Goal: Task Accomplishment & Management: Manage account settings

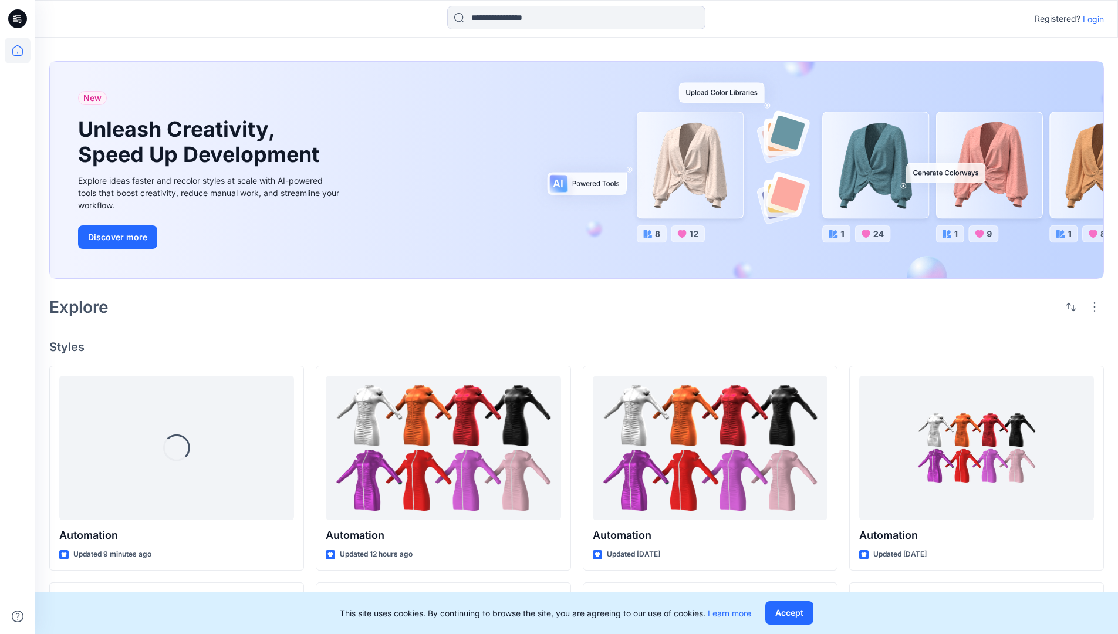
click at [1091, 19] on p "Login" at bounding box center [1093, 19] width 21 height 12
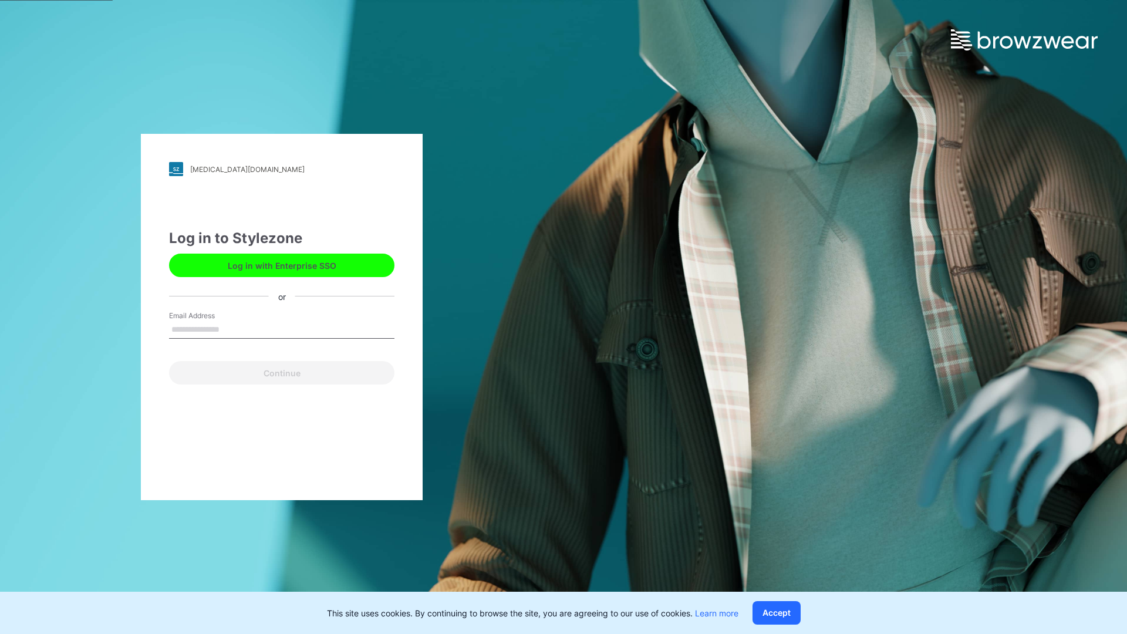
click at [232, 329] on input "Email Address" at bounding box center [281, 330] width 225 height 18
type input "**********"
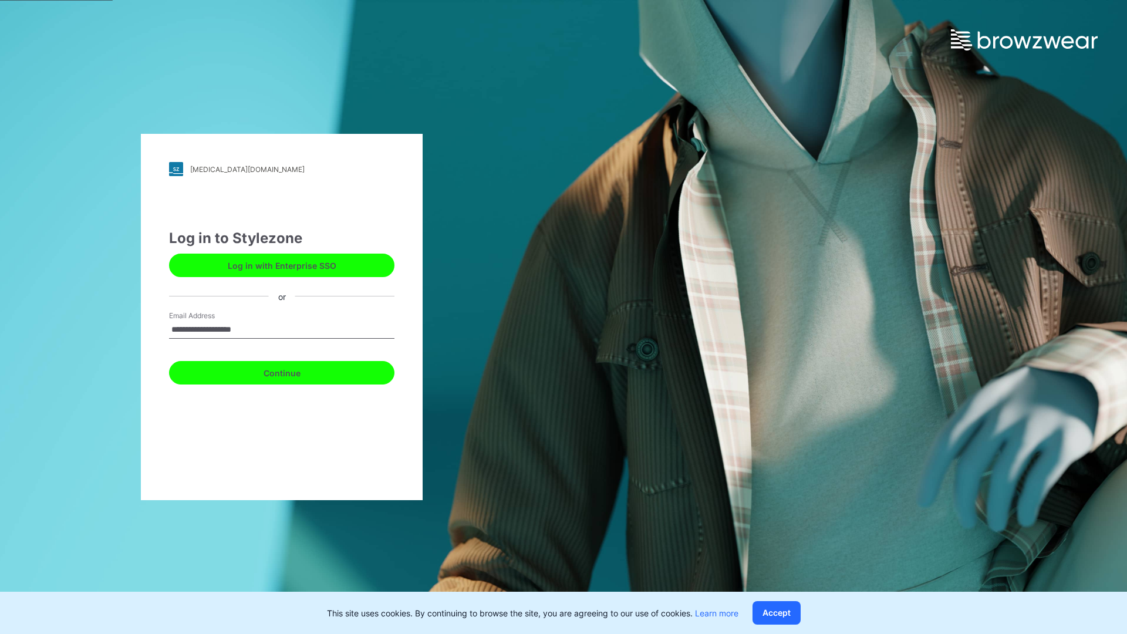
click at [295, 371] on button "Continue" at bounding box center [281, 372] width 225 height 23
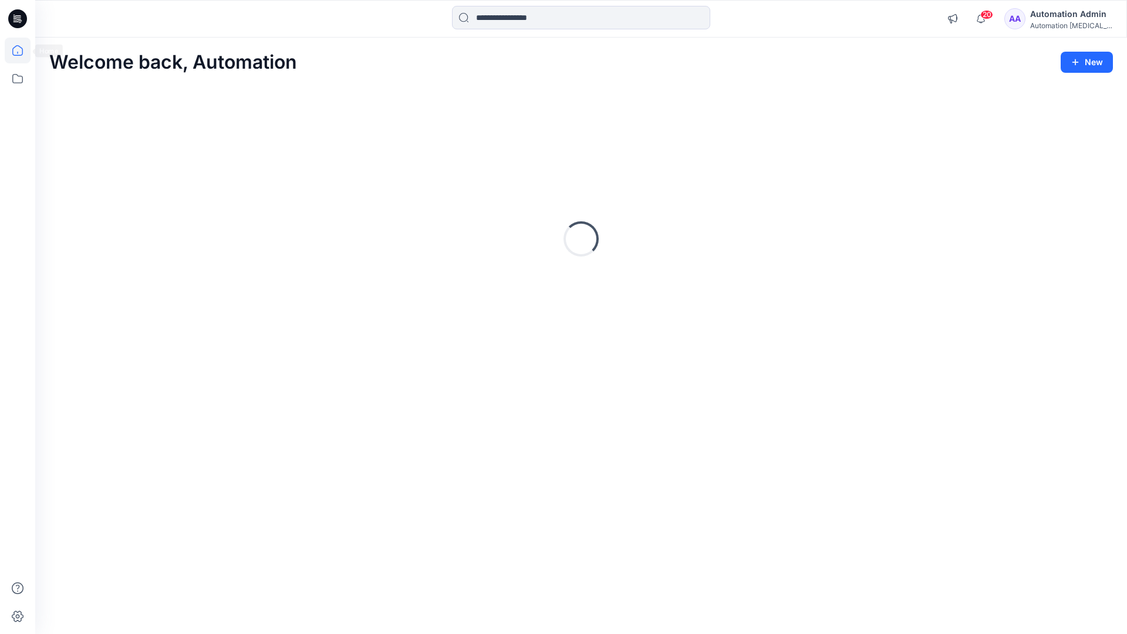
click at [22, 50] on icon at bounding box center [17, 50] width 11 height 11
click at [17, 82] on icon at bounding box center [18, 79] width 26 height 26
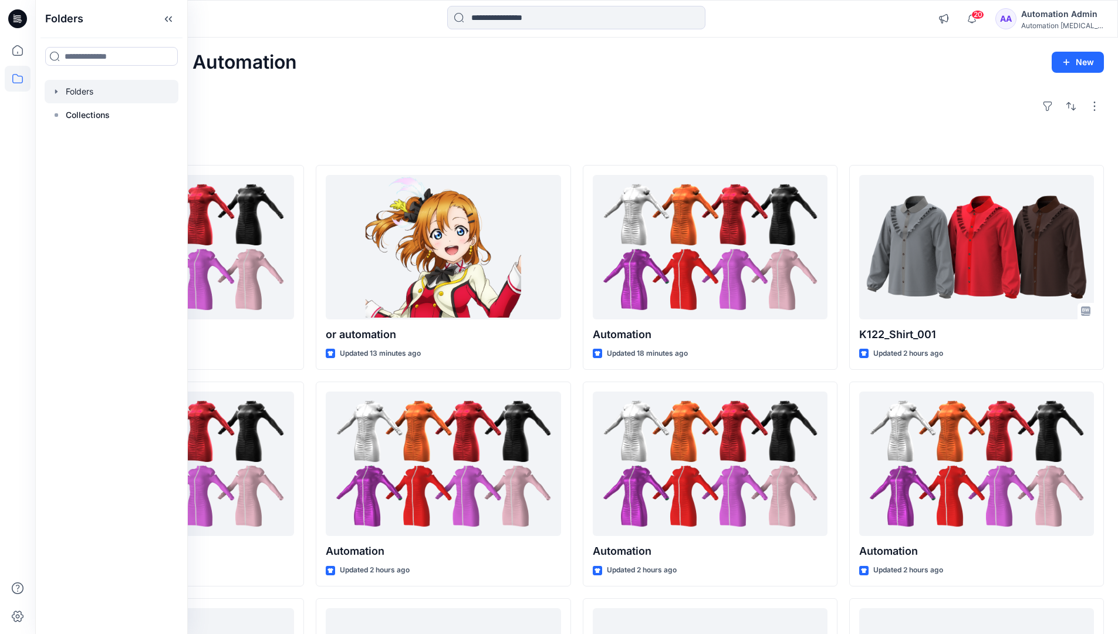
click at [74, 91] on div at bounding box center [112, 91] width 134 height 23
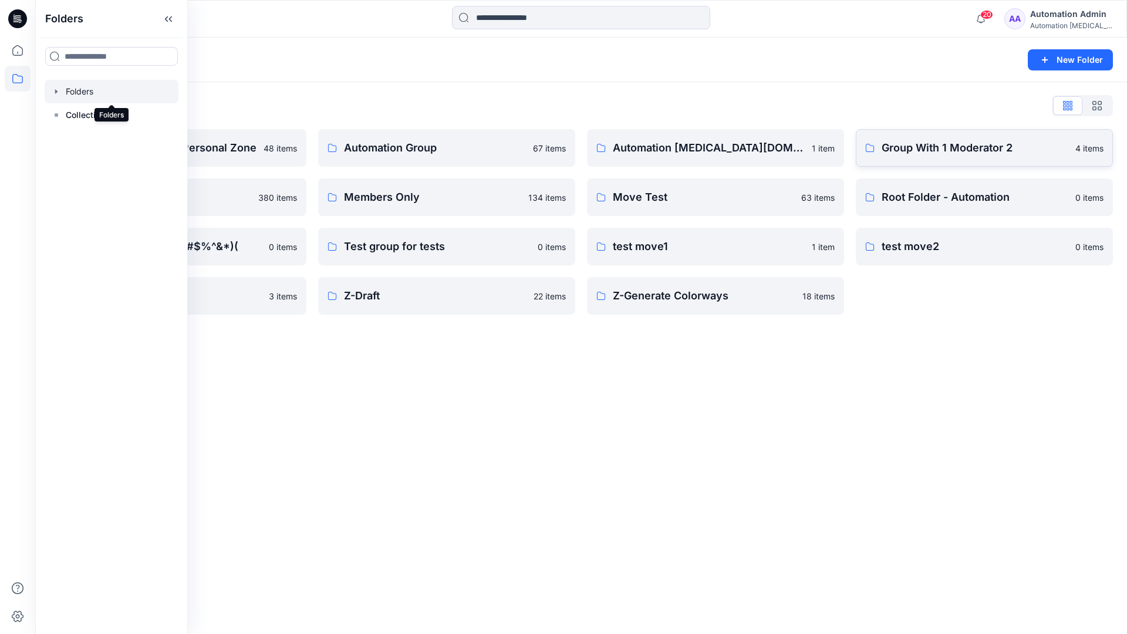
click at [926, 153] on p "Group With 1 Moderator 2" at bounding box center [975, 148] width 187 height 16
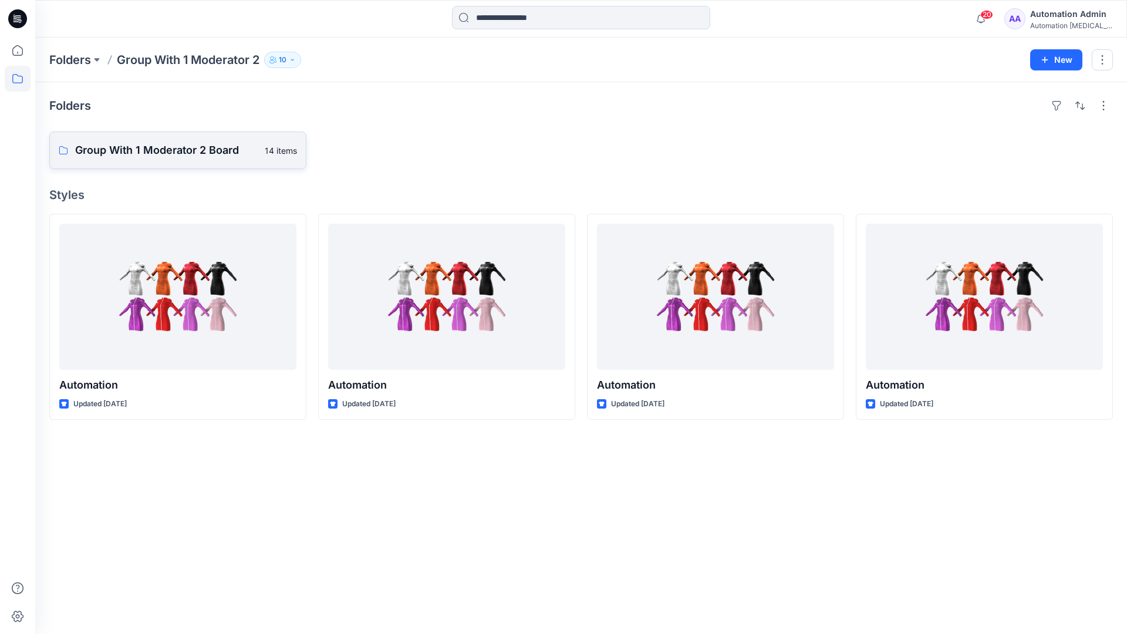
click at [203, 158] on link "Group With 1 Moderator 2 Board 14 items" at bounding box center [177, 150] width 257 height 38
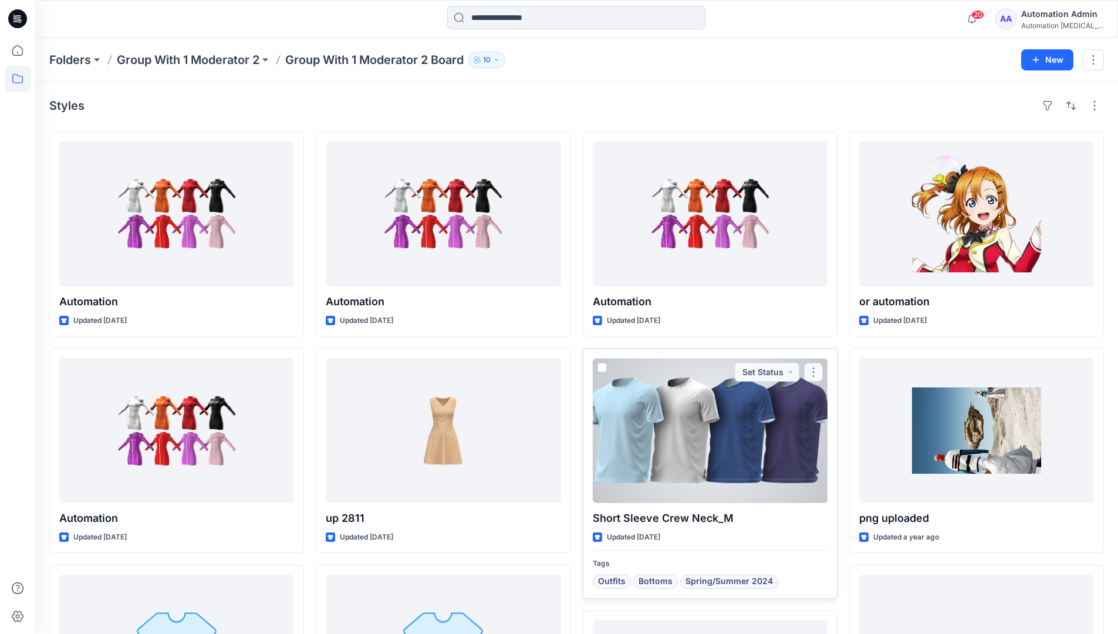
click at [811, 379] on button "button" at bounding box center [813, 372] width 19 height 19
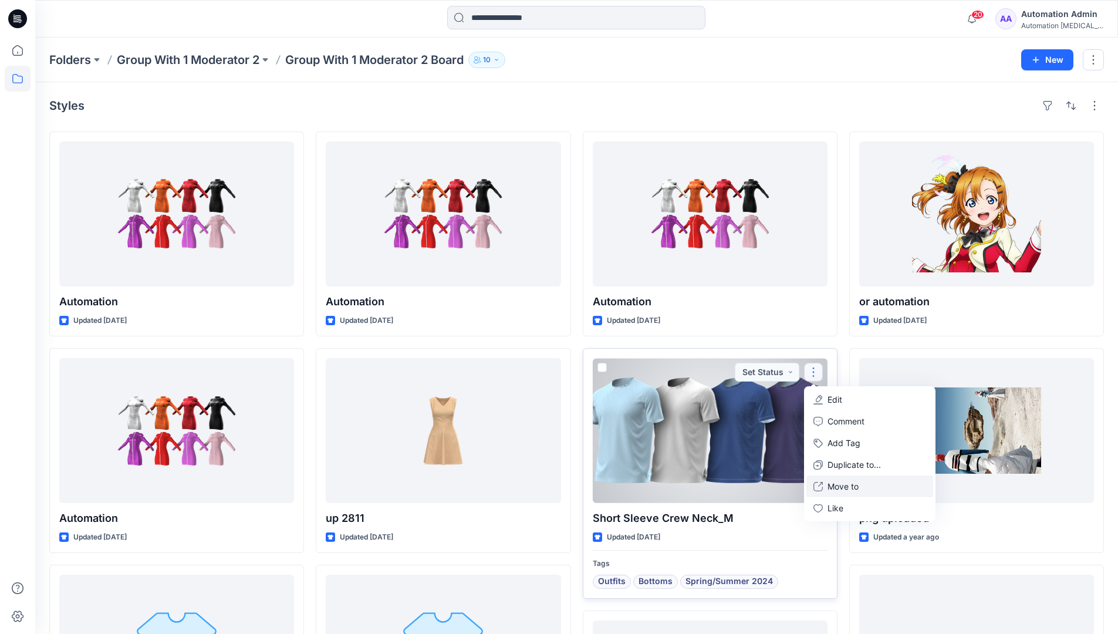
click at [847, 488] on p "Move to" at bounding box center [843, 486] width 31 height 12
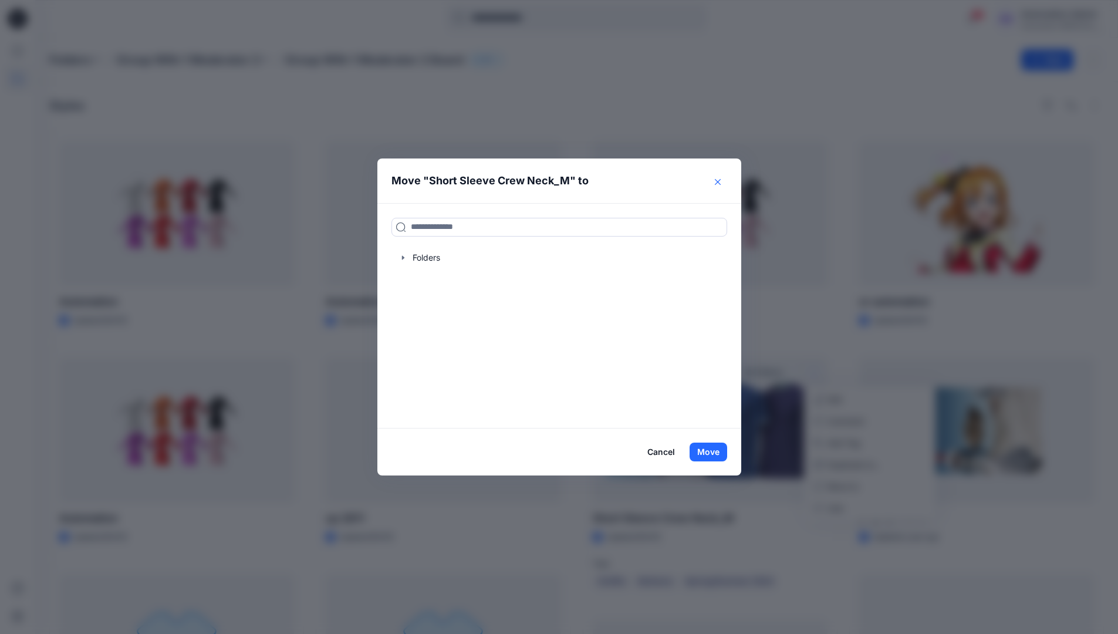
click at [721, 182] on icon "Close" at bounding box center [718, 182] width 6 height 6
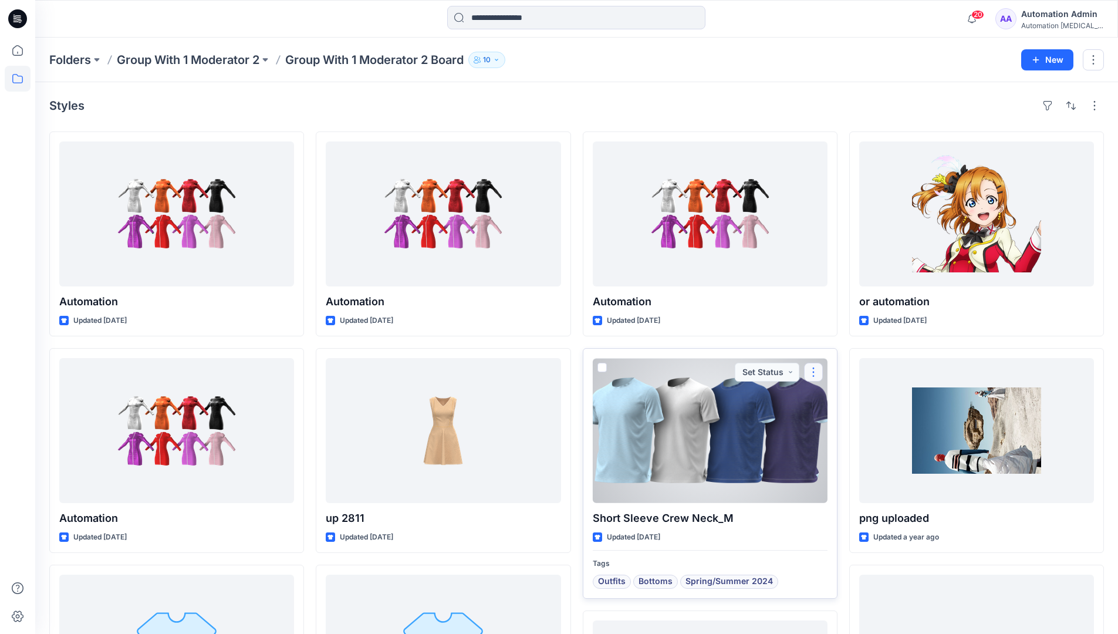
click at [815, 373] on button "button" at bounding box center [813, 372] width 19 height 19
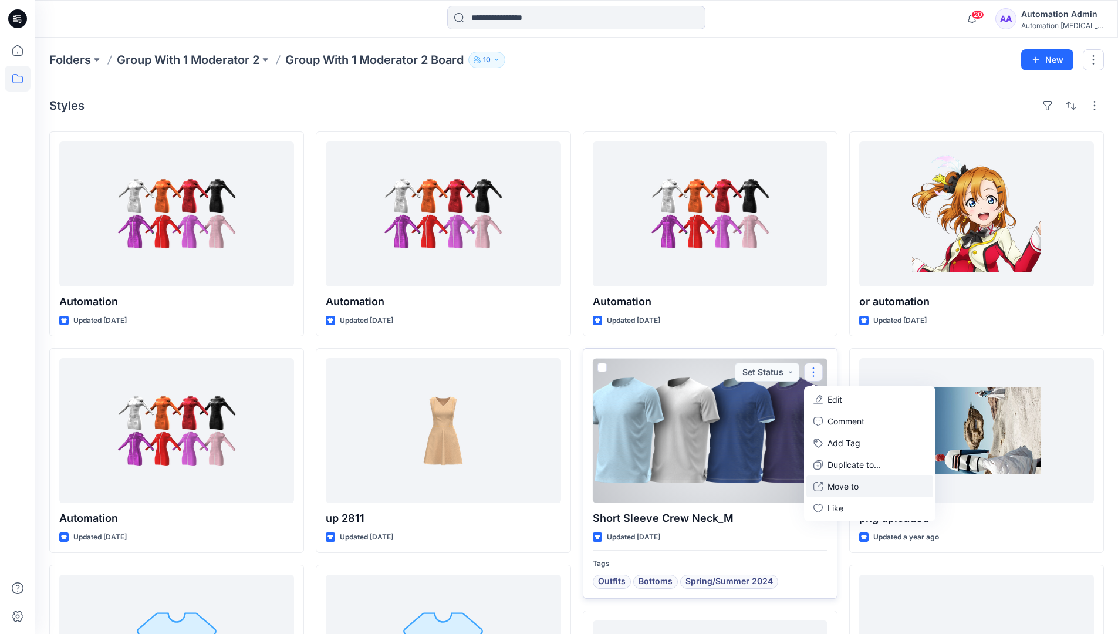
click at [855, 483] on p "Move to" at bounding box center [843, 486] width 31 height 12
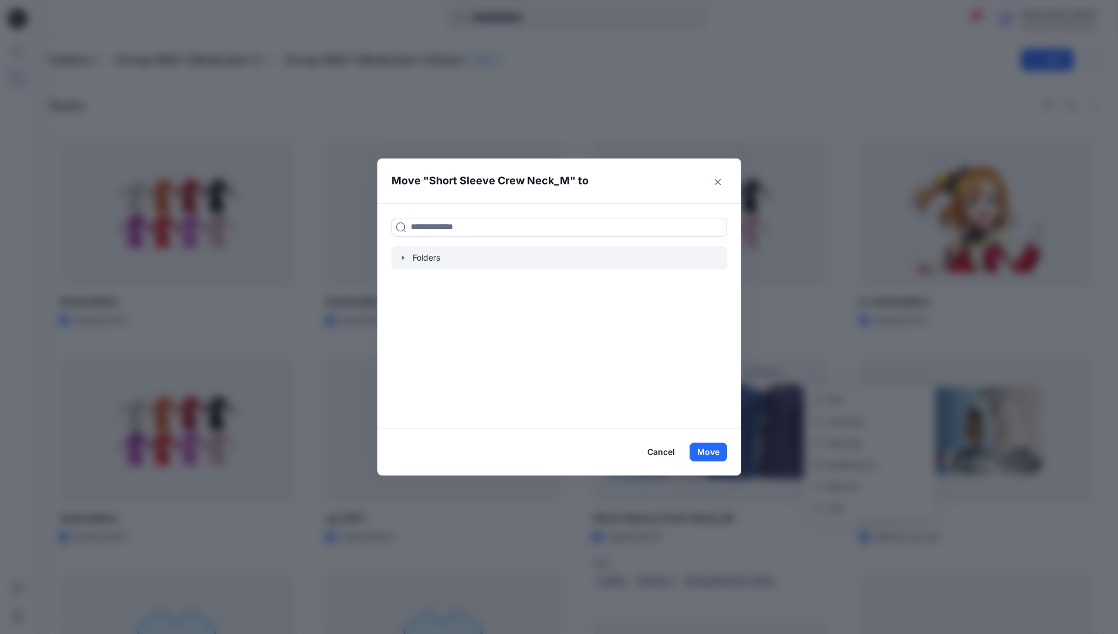
click at [418, 255] on div at bounding box center [560, 257] width 336 height 23
click at [404, 258] on icon "button" at bounding box center [403, 257] width 9 height 9
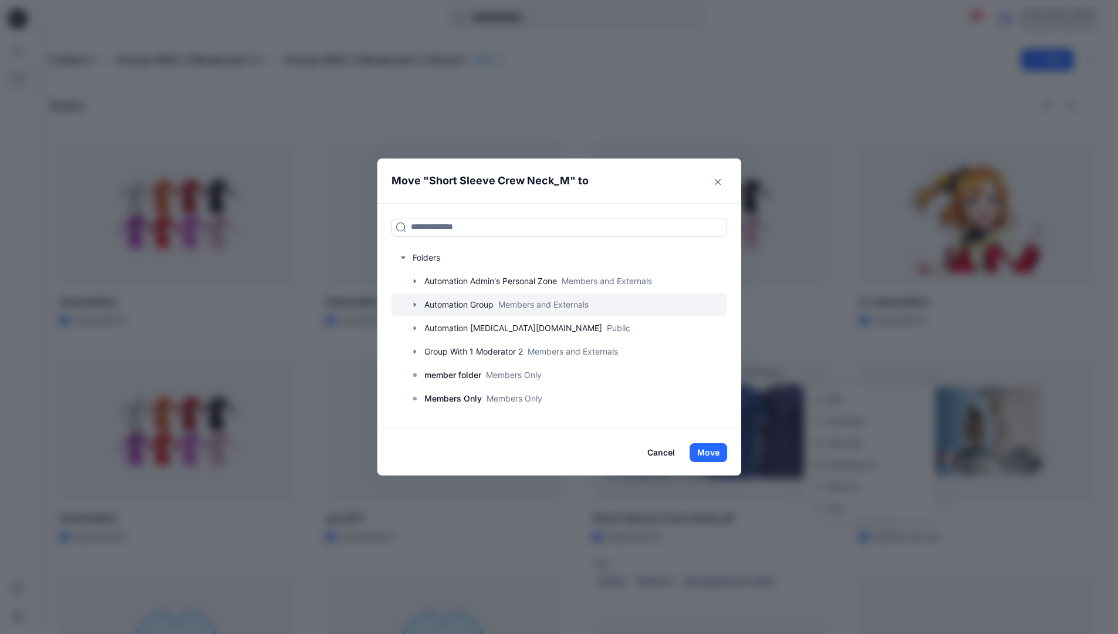
click at [461, 301] on div at bounding box center [560, 304] width 336 height 23
click at [721, 185] on button "Close" at bounding box center [718, 182] width 19 height 19
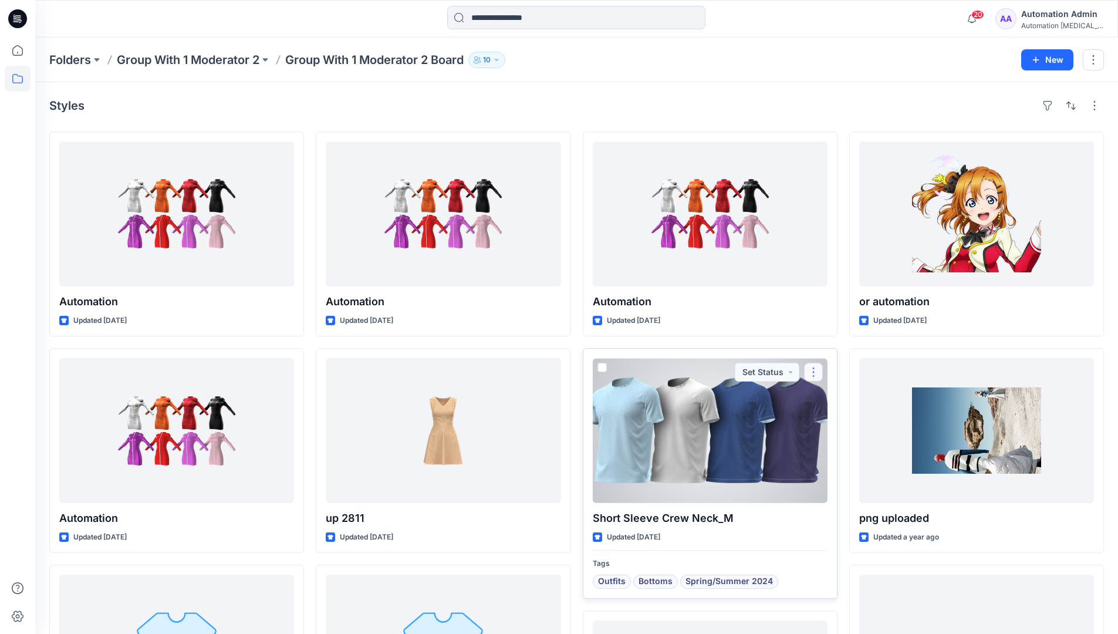
click at [814, 372] on button "button" at bounding box center [813, 372] width 19 height 19
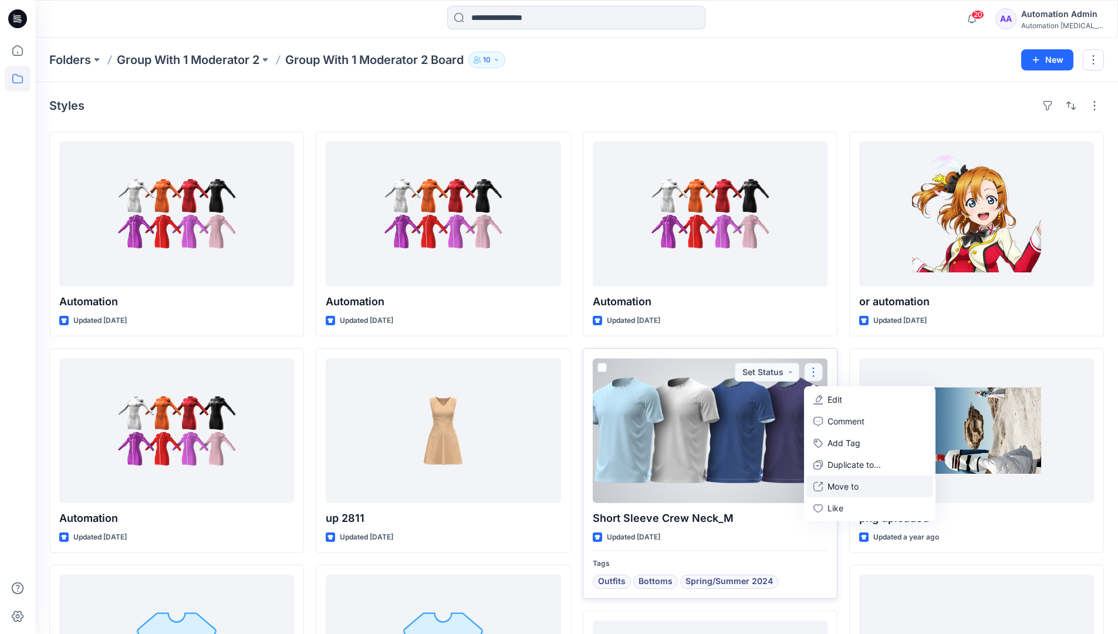
click at [833, 486] on p "Move to" at bounding box center [843, 486] width 31 height 12
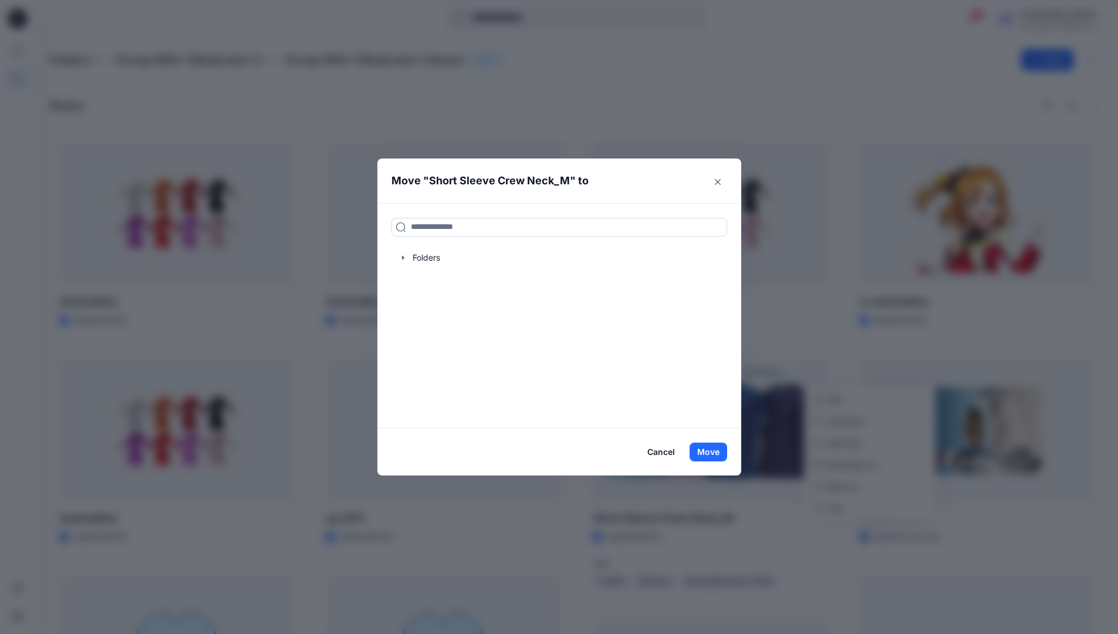
click at [657, 453] on button "Cancel" at bounding box center [661, 452] width 43 height 19
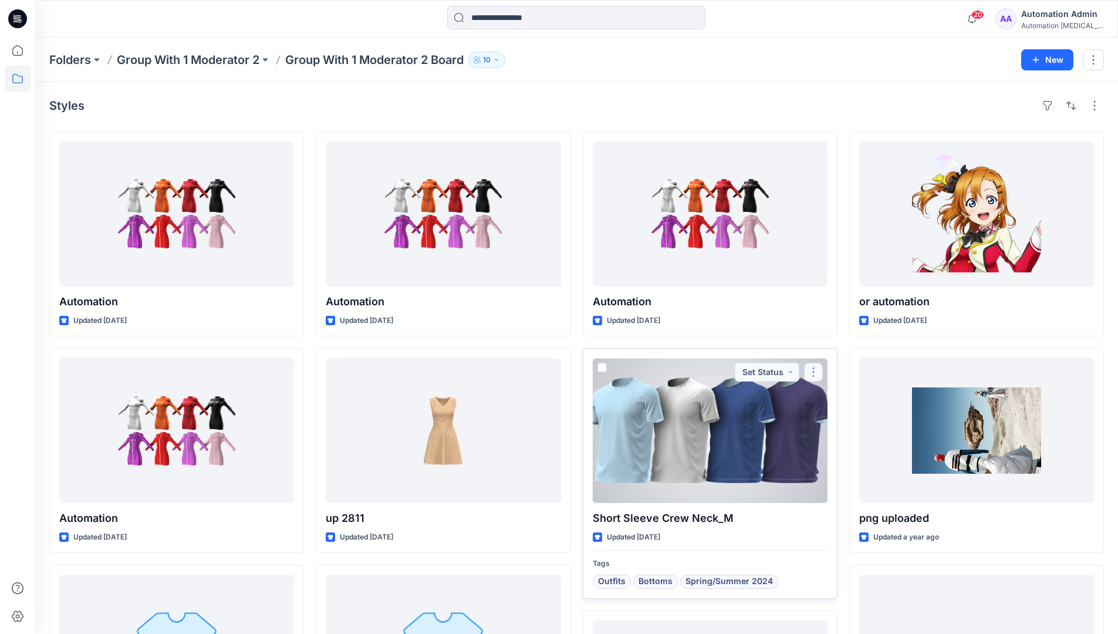
click at [812, 375] on button "button" at bounding box center [813, 372] width 19 height 19
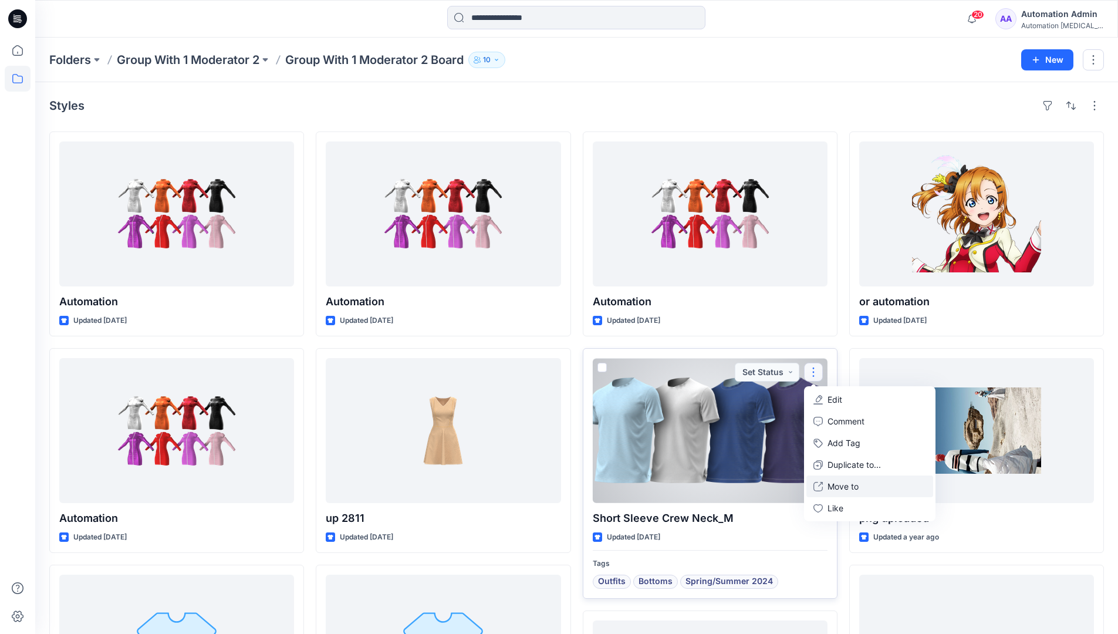
click at [836, 482] on p "Move to" at bounding box center [843, 486] width 31 height 12
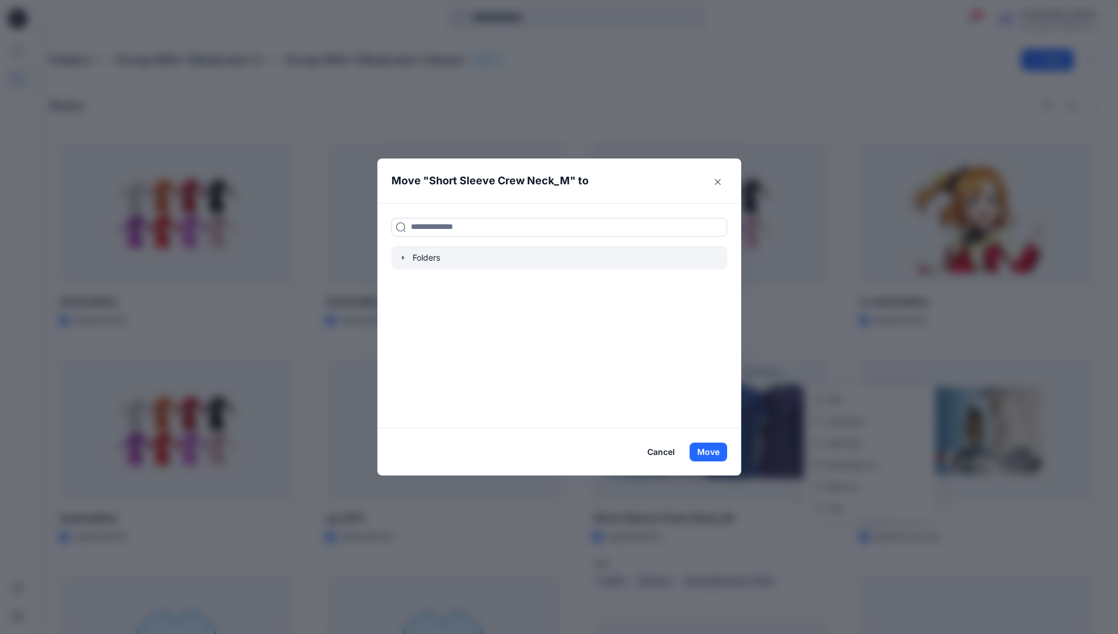
click at [418, 261] on div at bounding box center [560, 257] width 336 height 23
click at [408, 258] on icon "button" at bounding box center [403, 257] width 9 height 9
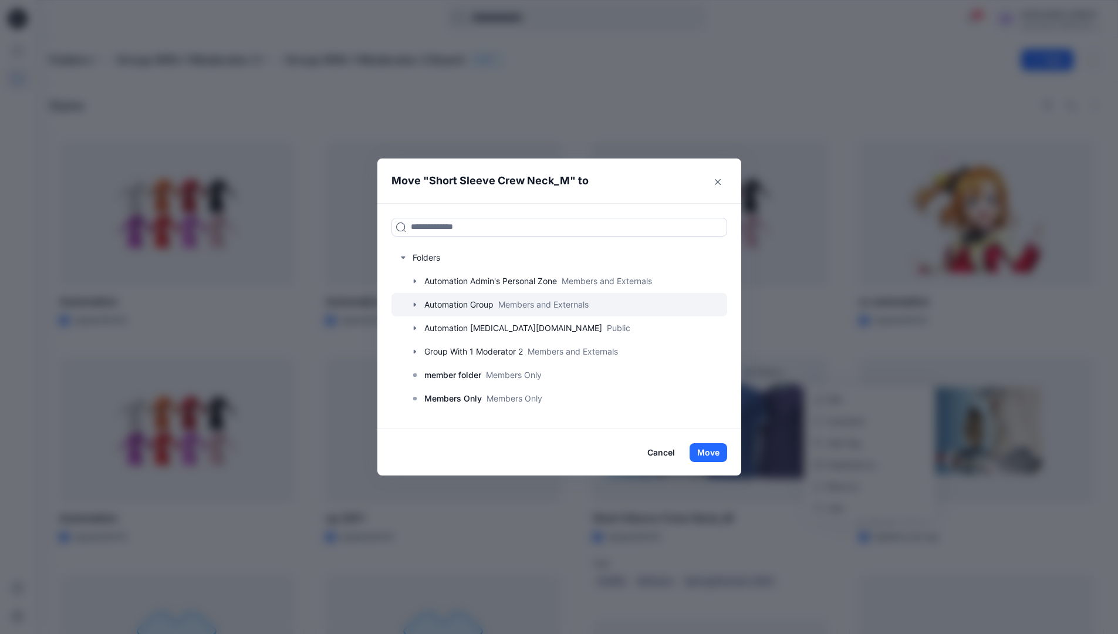
click at [430, 303] on div at bounding box center [560, 304] width 336 height 23
click at [662, 449] on button "Cancel" at bounding box center [661, 452] width 43 height 19
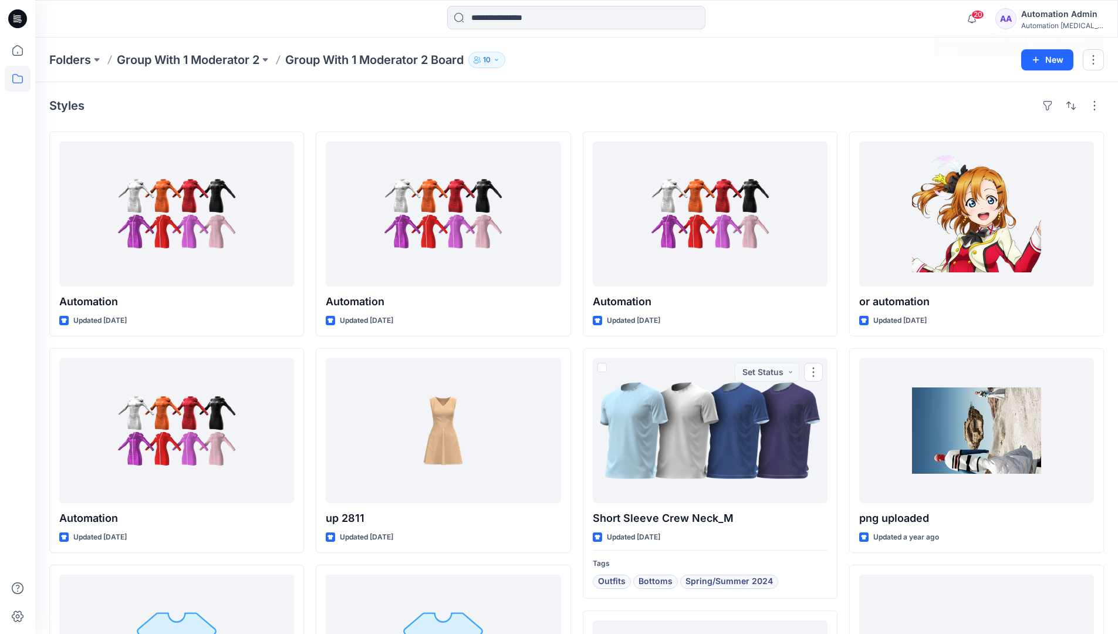
click at [1044, 26] on div "Automation [MEDICAL_DATA]..." at bounding box center [1062, 25] width 82 height 9
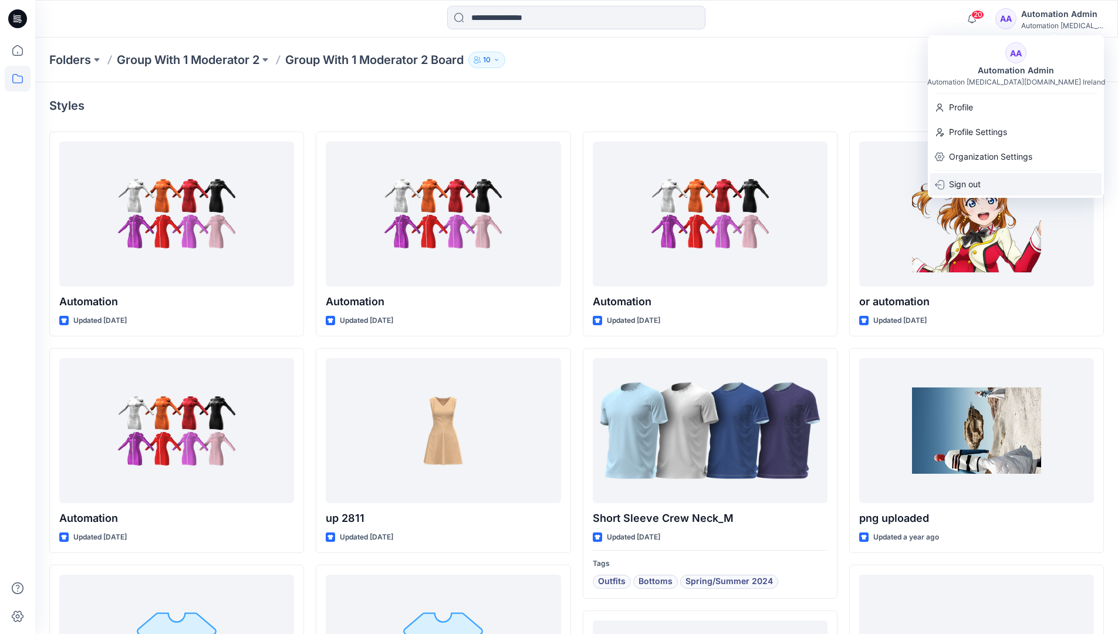
click at [976, 184] on p "Sign out" at bounding box center [965, 184] width 32 height 22
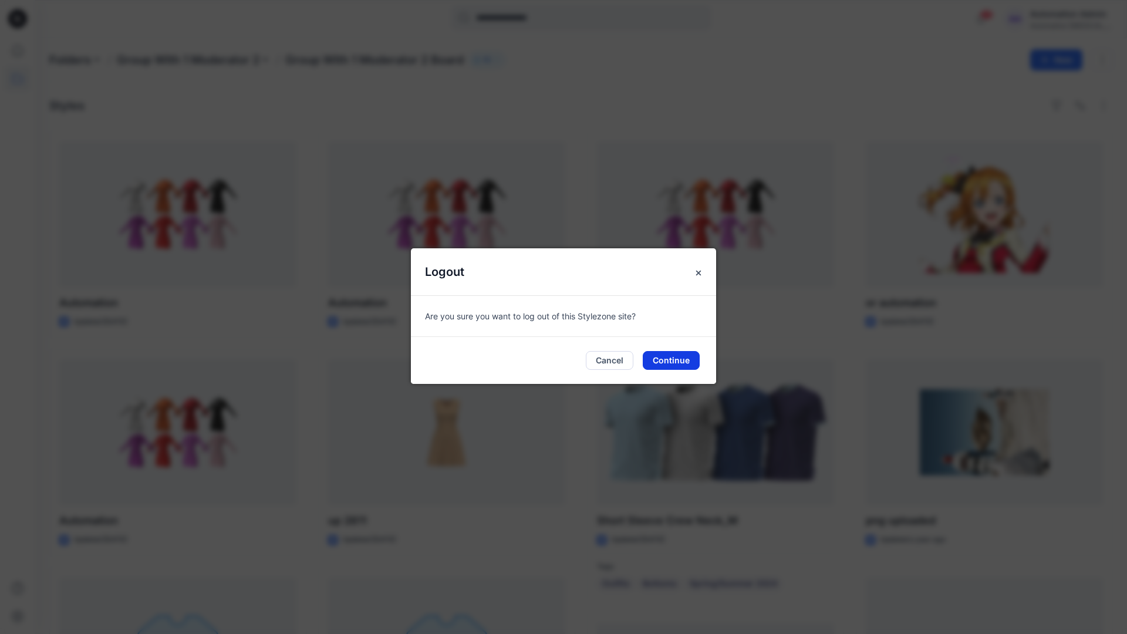
click at [680, 353] on button "Continue" at bounding box center [671, 360] width 57 height 19
